Goal: Use online tool/utility: Utilize a website feature to perform a specific function

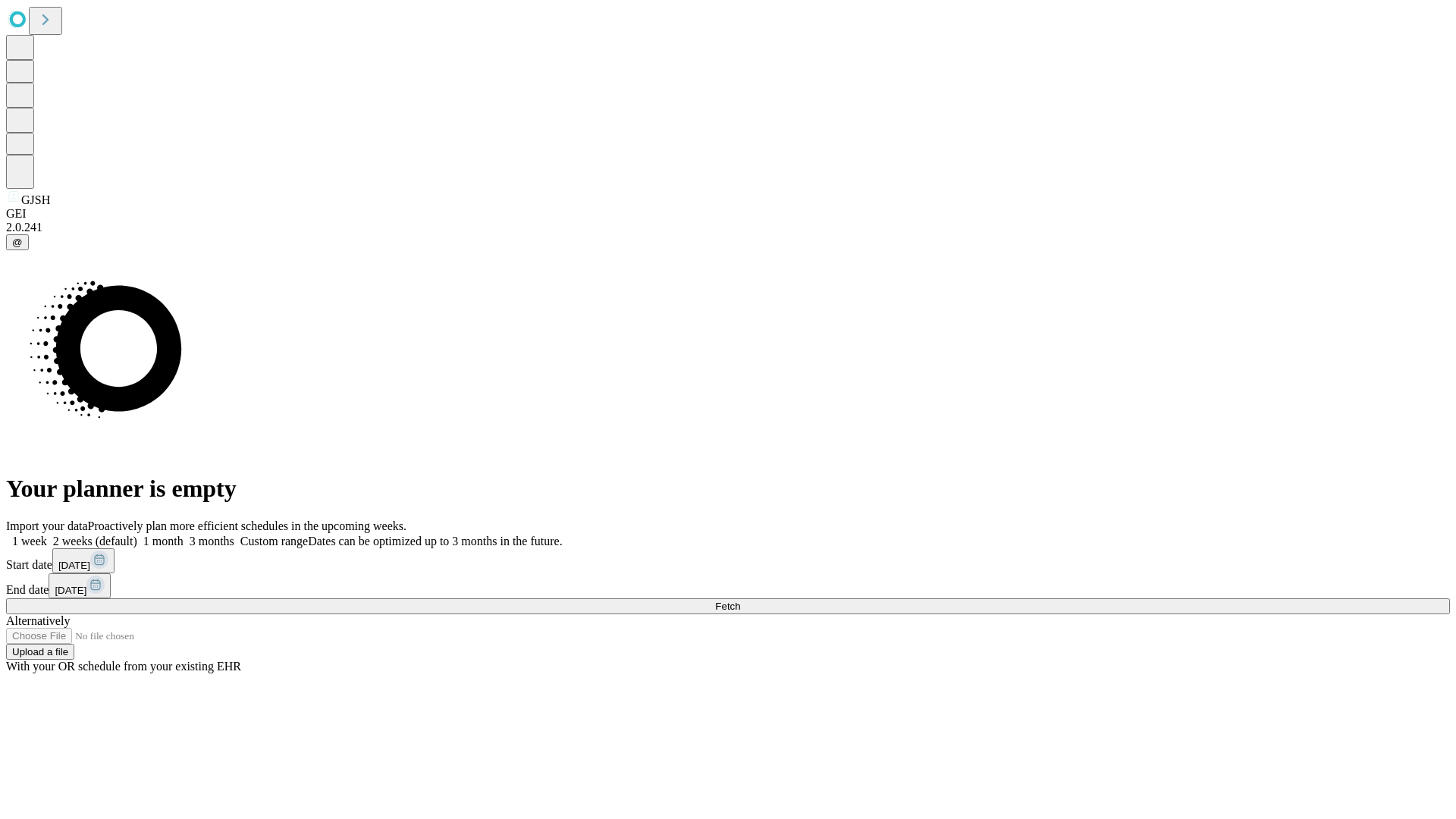
click at [740, 601] on span "Fetch" at bounding box center [727, 606] width 25 height 11
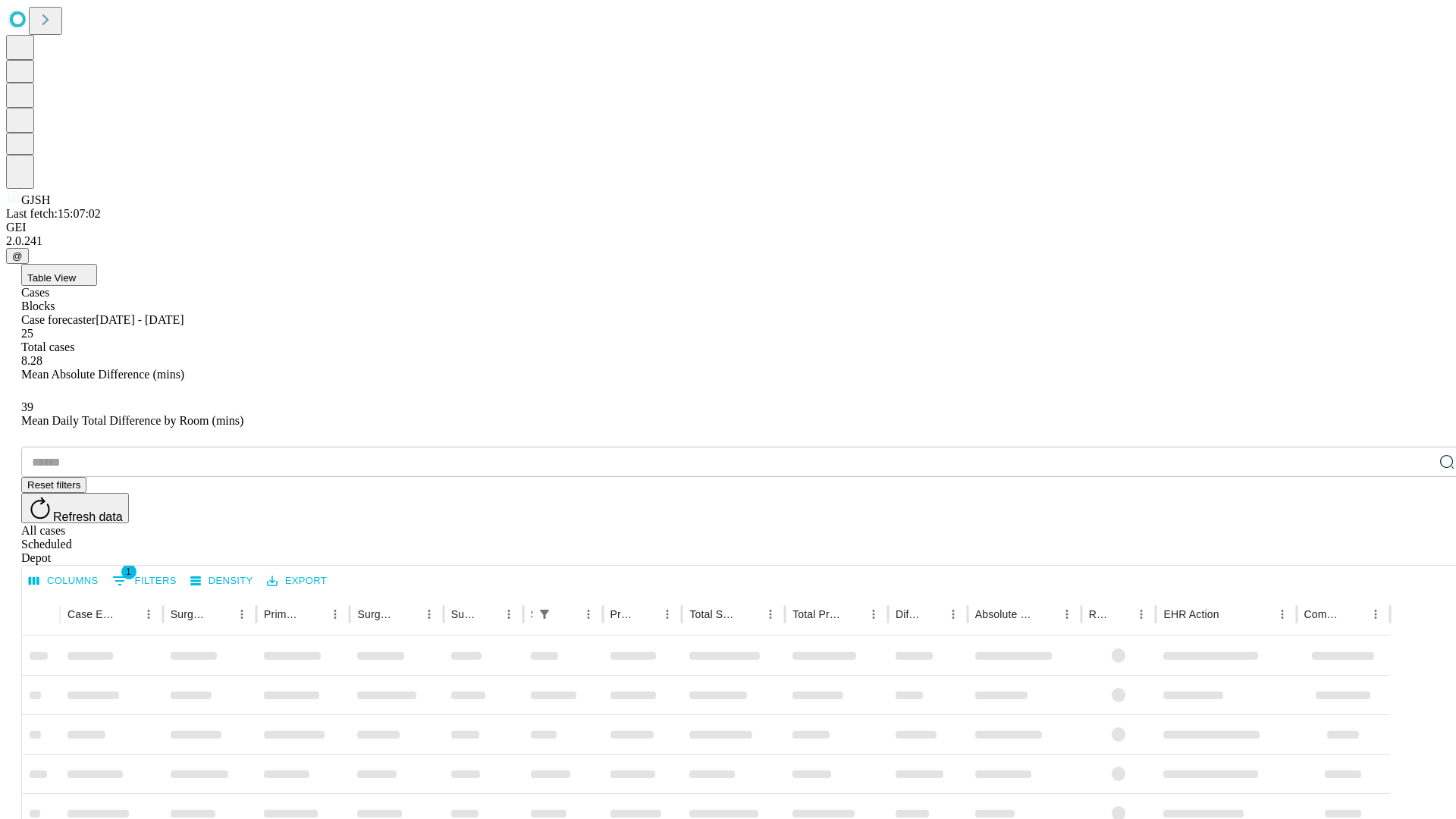
click at [76, 272] on span "Table View" at bounding box center [51, 278] width 48 height 11
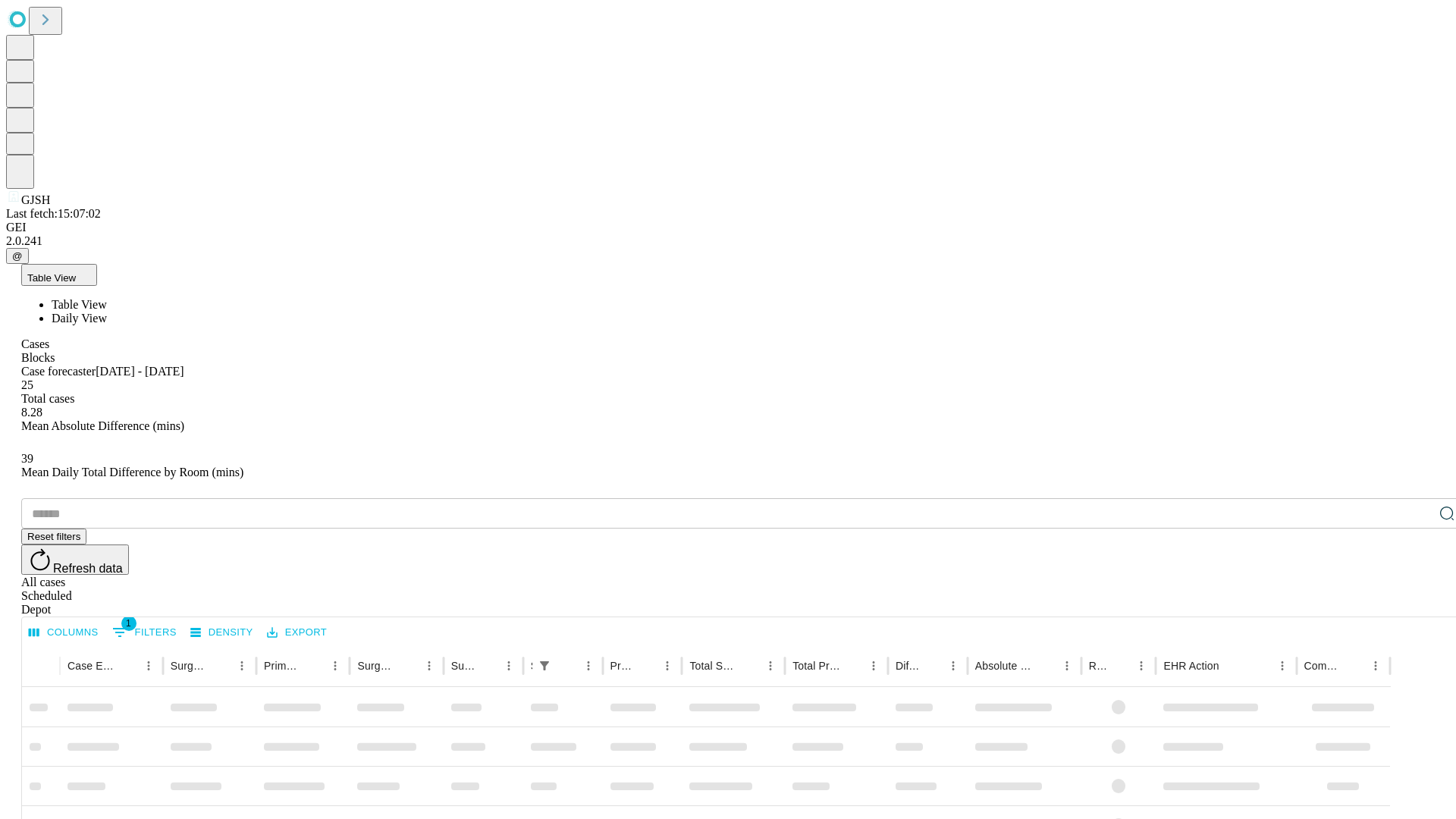
click at [107, 311] on span "Daily View" at bounding box center [79, 318] width 55 height 13
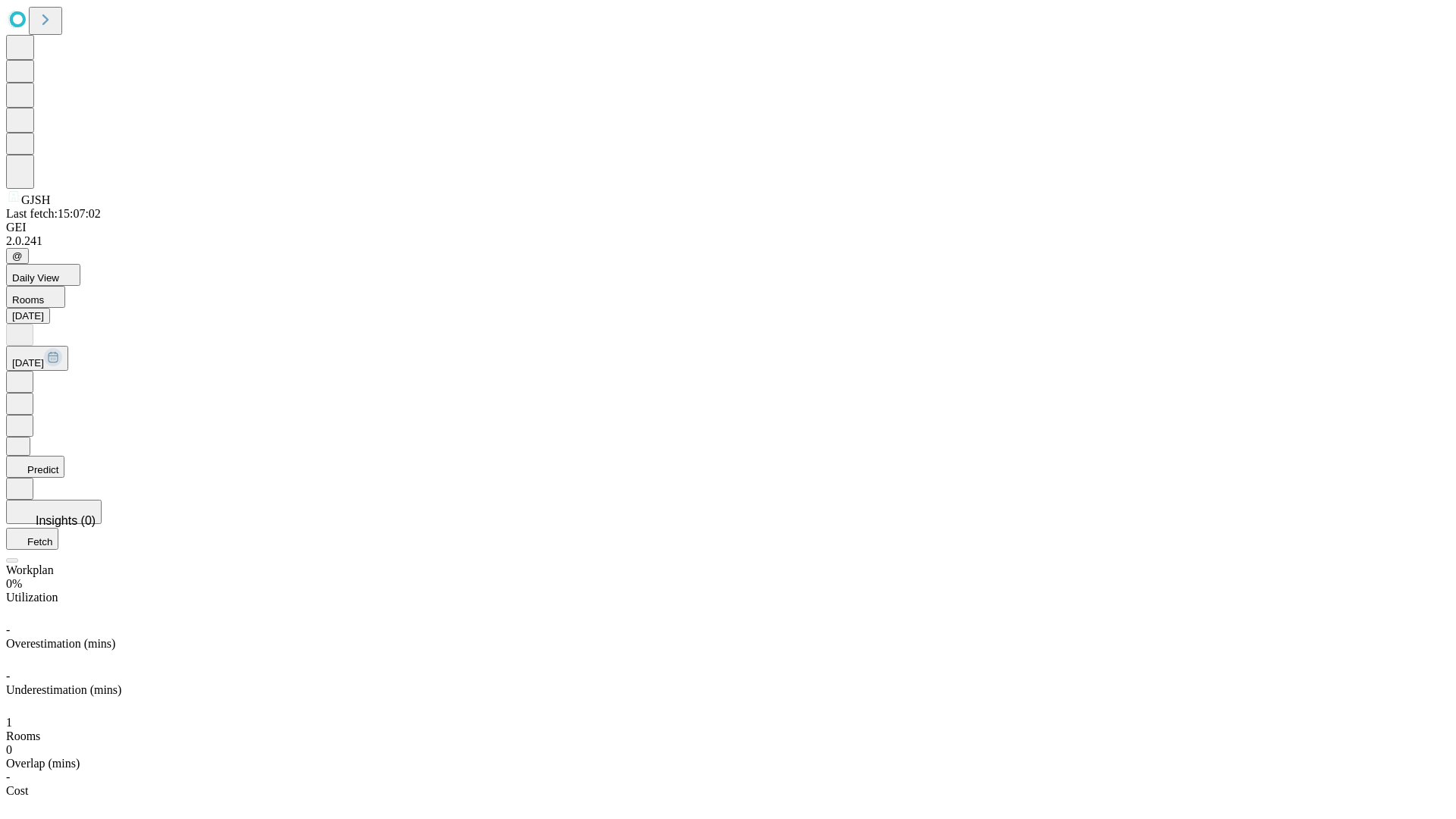
click at [65, 456] on button "Predict" at bounding box center [35, 466] width 59 height 22
